Goal: Information Seeking & Learning: Learn about a topic

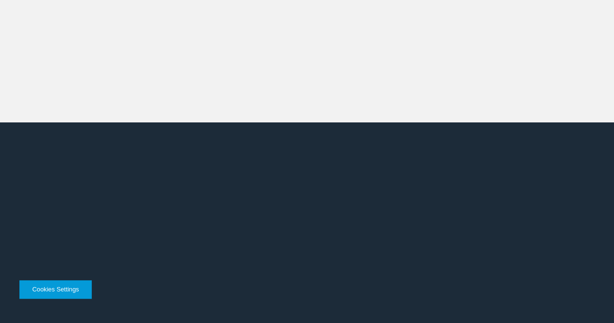
scroll to position [2137, 0]
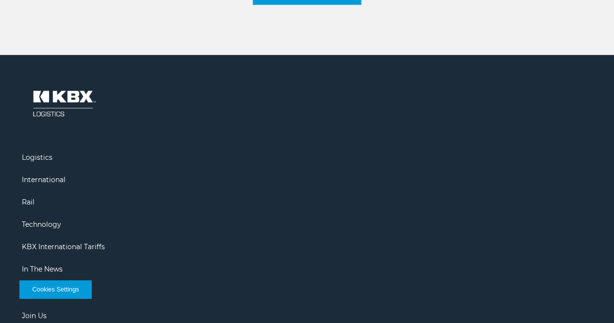
click at [198, 190] on footer "Logistics International Rail Technology KBX International Tariffs In The News J…" at bounding box center [307, 244] width 614 height 379
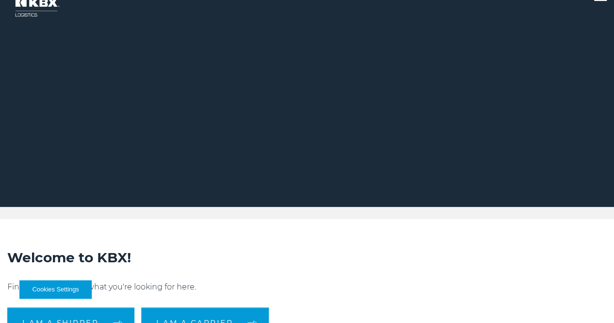
scroll to position [0, 0]
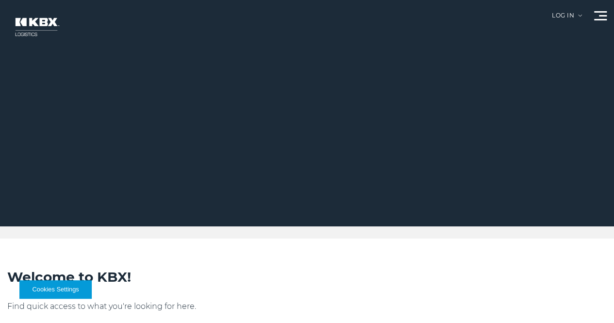
click at [0, 0] on link "About Us" at bounding box center [0, 0] width 0 height 0
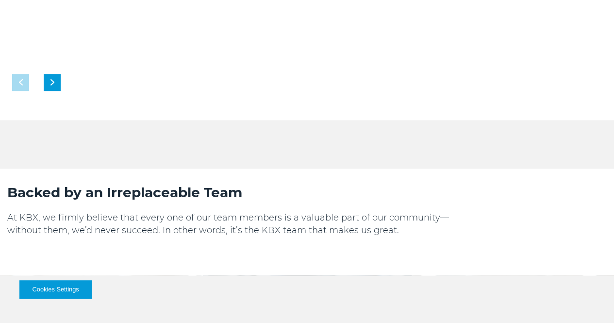
scroll to position [618, 0]
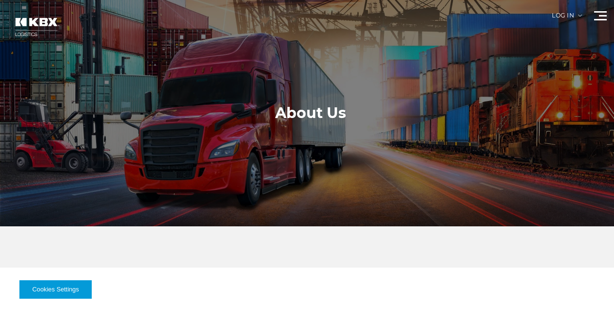
scroll to position [618, 0]
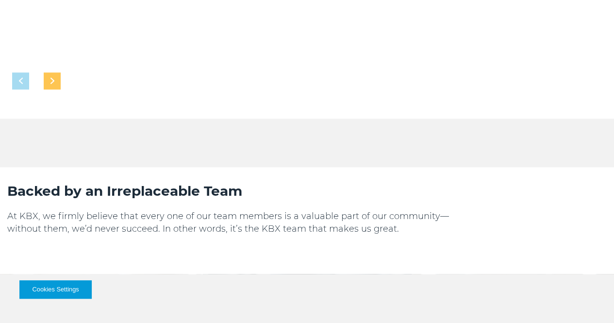
click at [61, 72] on div "Next slide" at bounding box center [52, 80] width 17 height 17
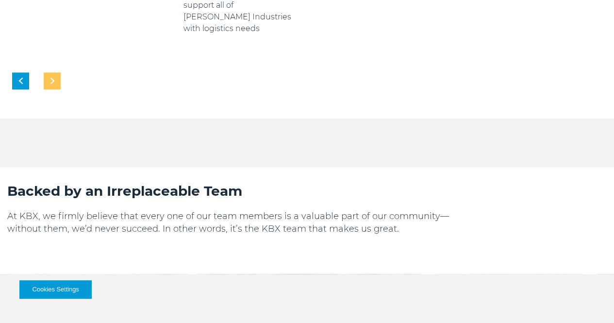
click at [61, 72] on div "Next slide" at bounding box center [52, 80] width 17 height 17
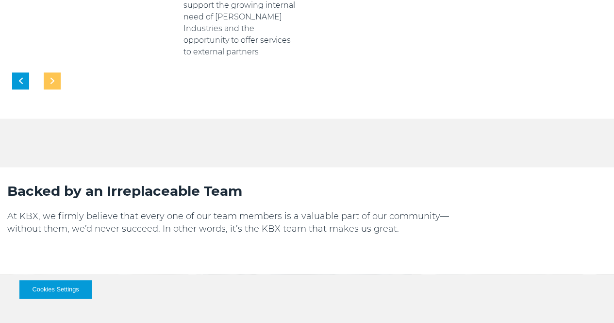
click at [61, 72] on div "Next slide" at bounding box center [52, 80] width 17 height 17
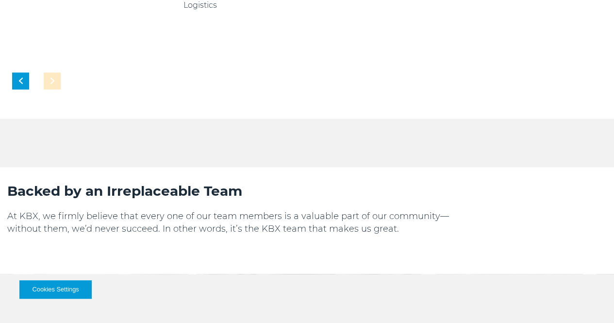
click at [44, 48] on div "1919 Established as transportation arm of Georgia Pacific Paper Products 2005 2…" at bounding box center [307, 4] width 614 height 169
click at [29, 72] on div "Previous slide" at bounding box center [20, 80] width 17 height 17
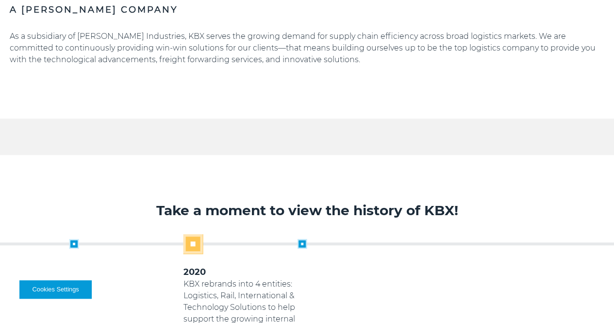
scroll to position [306, 0]
